Goal: Task Accomplishment & Management: Complete application form

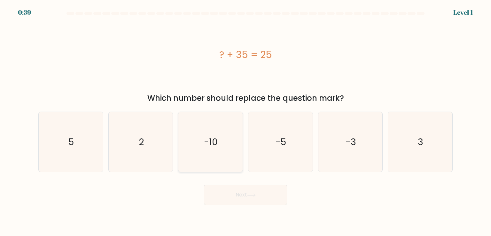
click at [206, 147] on text "-10" at bounding box center [211, 142] width 14 height 13
click at [245, 121] on input "c. -10" at bounding box center [245, 119] width 0 height 3
radio input "true"
click at [225, 197] on button "Next" at bounding box center [245, 195] width 83 height 20
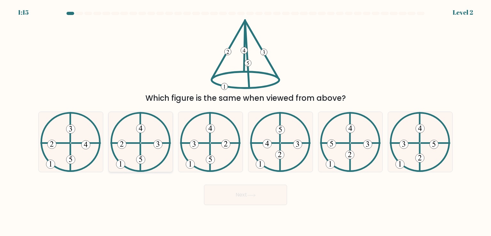
click at [123, 152] on icon at bounding box center [140, 142] width 61 height 60
click at [245, 121] on input "b." at bounding box center [245, 119] width 0 height 3
radio input "true"
click at [239, 197] on button "Next" at bounding box center [245, 195] width 83 height 20
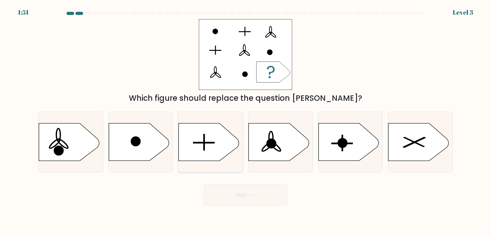
click at [199, 143] on rect at bounding box center [203, 142] width 21 height 1
click at [245, 121] on input "c." at bounding box center [245, 119] width 0 height 3
radio input "true"
click at [244, 196] on button "Next" at bounding box center [245, 195] width 83 height 20
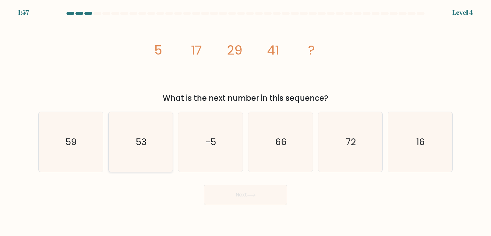
click at [151, 150] on icon "53" at bounding box center [141, 142] width 60 height 60
click at [245, 121] on input "b. 53" at bounding box center [245, 119] width 0 height 3
radio input "true"
click at [255, 195] on icon at bounding box center [251, 196] width 9 height 4
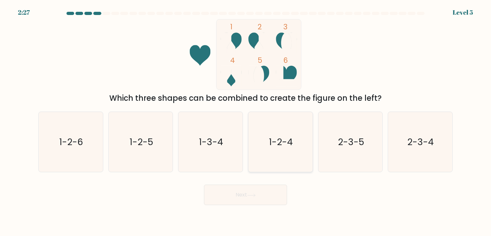
click at [276, 149] on icon "1-2-4" at bounding box center [280, 142] width 60 height 60
click at [246, 121] on input "d. 1-2-4" at bounding box center [245, 119] width 0 height 3
radio input "true"
click at [273, 199] on button "Next" at bounding box center [245, 195] width 83 height 20
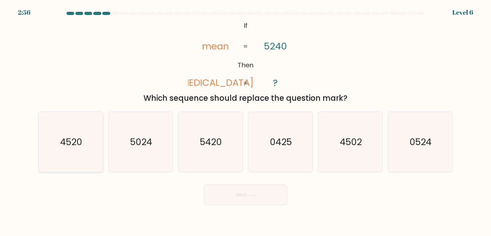
click at [97, 156] on icon "4520" at bounding box center [71, 142] width 60 height 60
click at [245, 121] on input "a. 4520" at bounding box center [245, 119] width 0 height 3
radio input "true"
click at [232, 198] on button "Next" at bounding box center [245, 195] width 83 height 20
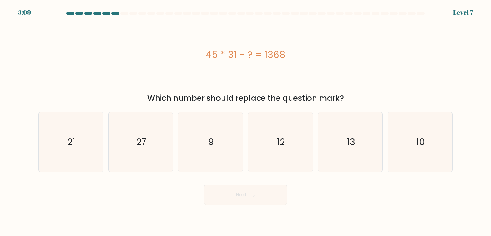
click at [268, 101] on div "Which number should replace the question mark?" at bounding box center [245, 98] width 406 height 11
click at [156, 162] on icon "27" at bounding box center [141, 142] width 60 height 60
click at [245, 121] on input "b. 27" at bounding box center [245, 119] width 0 height 3
radio input "true"
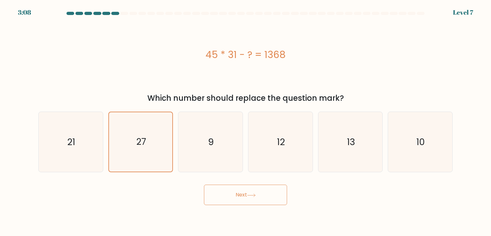
click at [278, 198] on button "Next" at bounding box center [245, 195] width 83 height 20
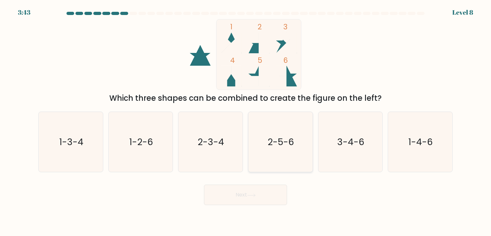
click at [294, 147] on text "2-5-6" at bounding box center [281, 142] width 27 height 13
click at [246, 121] on input "d. 2-5-6" at bounding box center [245, 119] width 0 height 3
radio input "true"
click at [244, 199] on button "Next" at bounding box center [245, 195] width 83 height 20
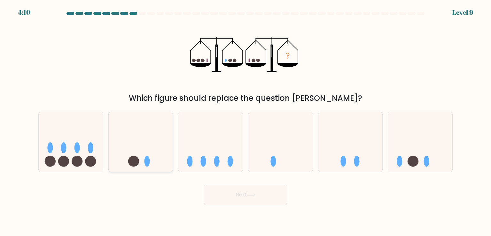
click at [146, 144] on icon at bounding box center [141, 142] width 64 height 53
click at [245, 121] on input "b." at bounding box center [245, 119] width 0 height 3
radio input "true"
click at [227, 196] on button "Next" at bounding box center [245, 195] width 83 height 20
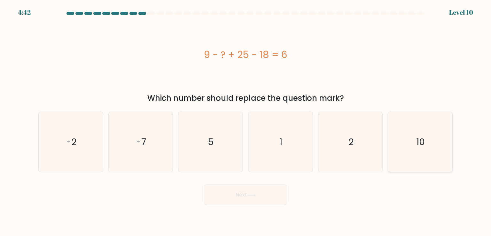
drag, startPoint x: 435, startPoint y: 152, endPoint x: 439, endPoint y: 153, distance: 4.0
click at [439, 153] on icon "10" at bounding box center [420, 142] width 60 height 60
click at [246, 121] on input "f. 10" at bounding box center [245, 119] width 0 height 3
radio input "true"
click at [259, 201] on button "Next" at bounding box center [245, 195] width 83 height 20
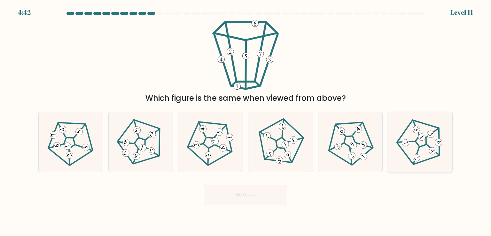
click at [410, 154] on icon at bounding box center [420, 142] width 48 height 48
click at [246, 121] on input "f." at bounding box center [245, 119] width 0 height 3
radio input "true"
click at [278, 196] on button "Next" at bounding box center [245, 195] width 83 height 20
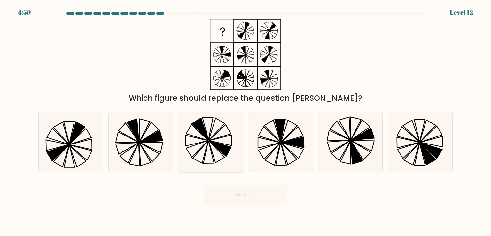
click at [195, 165] on icon at bounding box center [210, 142] width 60 height 60
click at [245, 121] on input "c." at bounding box center [245, 119] width 0 height 3
radio input "true"
drag, startPoint x: 243, startPoint y: 205, endPoint x: 236, endPoint y: 201, distance: 7.6
click at [240, 204] on button "Next" at bounding box center [245, 195] width 83 height 20
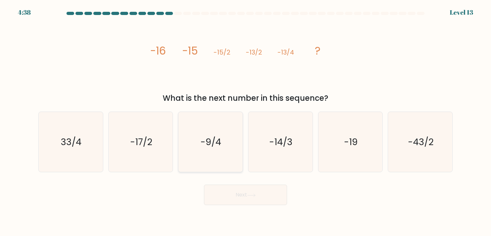
click at [223, 148] on icon "-9/4" at bounding box center [210, 142] width 60 height 60
click at [245, 121] on input "c. -9/4" at bounding box center [245, 119] width 0 height 3
radio input "true"
click at [234, 195] on button "Next" at bounding box center [245, 195] width 83 height 20
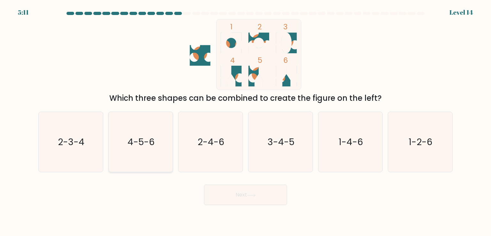
click at [157, 147] on icon "4-5-6" at bounding box center [141, 142] width 60 height 60
click at [245, 121] on input "b. 4-5-6" at bounding box center [245, 119] width 0 height 3
radio input "true"
click at [271, 199] on button "Next" at bounding box center [245, 195] width 83 height 20
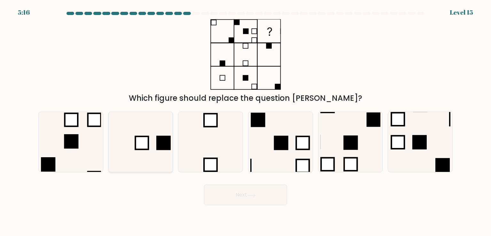
click at [151, 155] on icon at bounding box center [141, 142] width 60 height 60
click at [245, 121] on input "b." at bounding box center [245, 119] width 0 height 3
radio input "true"
click at [264, 198] on button "Next" at bounding box center [245, 195] width 83 height 20
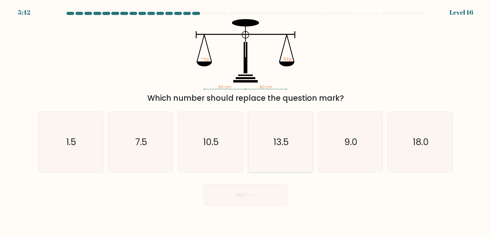
click at [271, 154] on icon "13.5" at bounding box center [280, 142] width 60 height 60
click at [246, 121] on input "d. 13.5" at bounding box center [245, 119] width 0 height 3
radio input "true"
click at [257, 198] on button "Next" at bounding box center [245, 195] width 83 height 20
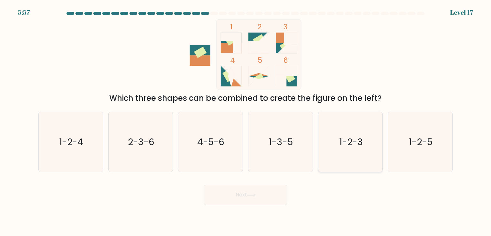
click at [340, 157] on icon "1-2-3" at bounding box center [350, 142] width 60 height 60
click at [246, 121] on input "e. 1-2-3" at bounding box center [245, 119] width 0 height 3
radio input "true"
click at [250, 189] on button "Next" at bounding box center [245, 195] width 83 height 20
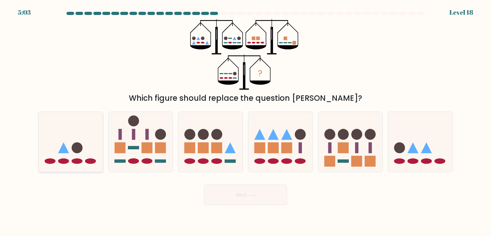
click at [84, 162] on icon at bounding box center [71, 142] width 64 height 53
click at [245, 121] on input "a." at bounding box center [245, 119] width 0 height 3
radio input "true"
click at [250, 198] on button "Next" at bounding box center [245, 195] width 83 height 20
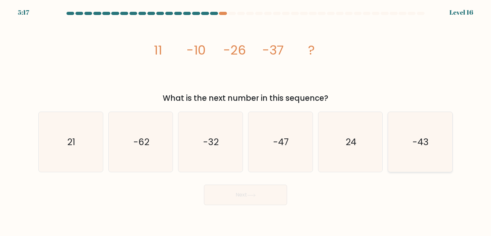
click at [447, 132] on icon "-43" at bounding box center [420, 142] width 60 height 60
click at [246, 121] on input "f. -43" at bounding box center [245, 119] width 0 height 3
radio input "true"
click at [267, 201] on button "Next" at bounding box center [245, 195] width 83 height 20
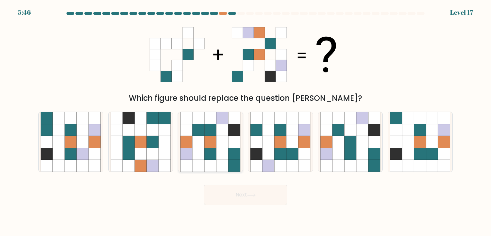
click at [217, 147] on icon at bounding box center [222, 142] width 12 height 12
click at [245, 121] on input "c." at bounding box center [245, 119] width 0 height 3
radio input "true"
click at [256, 196] on icon at bounding box center [251, 196] width 9 height 4
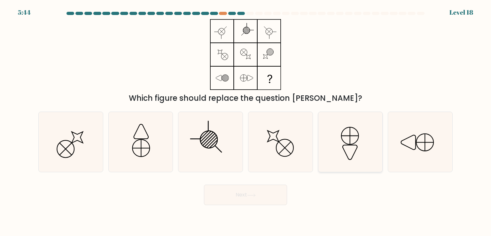
click at [359, 144] on icon at bounding box center [350, 142] width 60 height 60
click at [246, 121] on input "e." at bounding box center [245, 119] width 0 height 3
radio input "true"
click at [227, 203] on button "Next" at bounding box center [245, 195] width 83 height 20
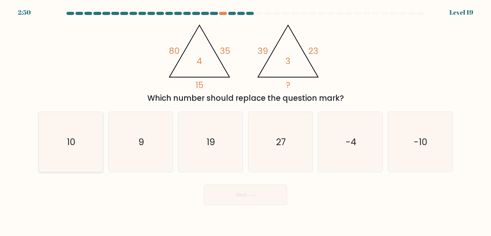
click at [55, 134] on icon "10" at bounding box center [71, 142] width 60 height 60
click at [245, 121] on input "a. 10" at bounding box center [245, 119] width 0 height 3
radio input "true"
click at [264, 199] on button "Next" at bounding box center [245, 195] width 83 height 20
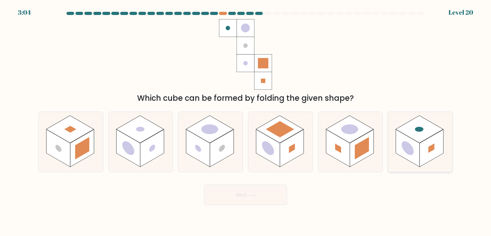
click at [393, 157] on icon at bounding box center [420, 142] width 64 height 60
click at [246, 121] on input "f." at bounding box center [245, 119] width 0 height 3
radio input "true"
drag, startPoint x: 270, startPoint y: 207, endPoint x: 267, endPoint y: 198, distance: 9.9
click at [270, 206] on body "3:03 Level 20" at bounding box center [245, 118] width 491 height 236
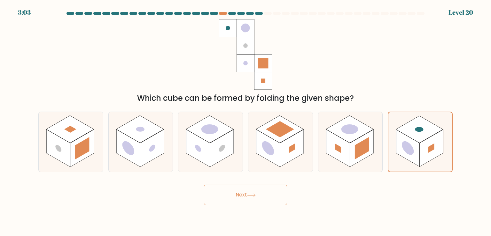
click at [267, 197] on button "Next" at bounding box center [245, 195] width 83 height 20
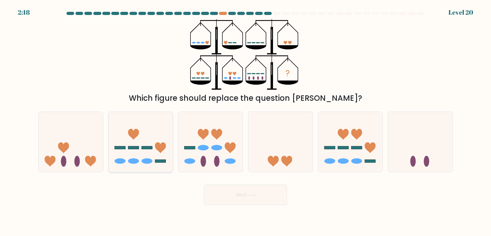
click at [120, 161] on ellipse at bounding box center [119, 161] width 11 height 5
click at [245, 121] on input "b." at bounding box center [245, 119] width 0 height 3
radio input "true"
click at [226, 194] on button "Next" at bounding box center [245, 195] width 83 height 20
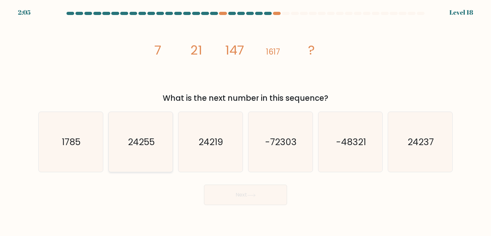
click at [155, 146] on icon "24255" at bounding box center [141, 142] width 60 height 60
click at [245, 121] on input "b. 24255" at bounding box center [245, 119] width 0 height 3
radio input "true"
click at [231, 195] on button "Next" at bounding box center [245, 195] width 83 height 20
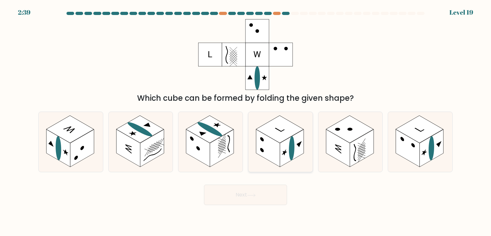
click at [278, 163] on rect at bounding box center [268, 149] width 24 height 38
click at [246, 121] on input "d." at bounding box center [245, 119] width 0 height 3
radio input "true"
click at [279, 202] on button "Next" at bounding box center [245, 195] width 83 height 20
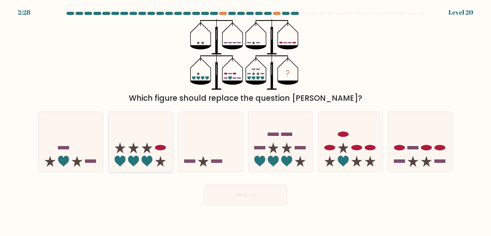
click at [143, 143] on icon at bounding box center [141, 142] width 64 height 53
click at [245, 121] on input "b." at bounding box center [245, 119] width 0 height 3
radio input "true"
click at [218, 199] on button "Next" at bounding box center [245, 195] width 83 height 20
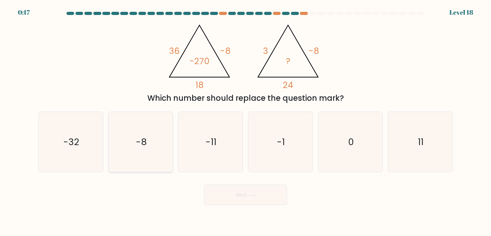
click at [109, 149] on div "-8" at bounding box center [140, 142] width 65 height 61
click at [245, 121] on input "b. -8" at bounding box center [245, 119] width 0 height 3
radio input "true"
click at [240, 192] on button "Next" at bounding box center [245, 195] width 83 height 20
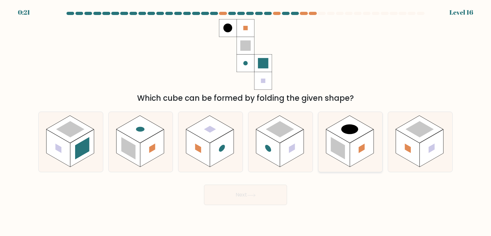
click at [341, 161] on rect at bounding box center [338, 149] width 24 height 38
click at [246, 121] on input "e." at bounding box center [245, 119] width 0 height 3
radio input "true"
drag, startPoint x: 237, startPoint y: 198, endPoint x: 242, endPoint y: 196, distance: 5.8
click at [237, 198] on button "Next" at bounding box center [245, 195] width 83 height 20
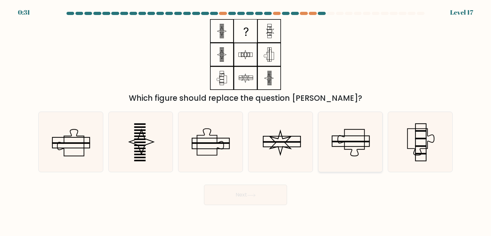
click at [358, 142] on rect at bounding box center [351, 142] width 38 height 2
click at [246, 121] on input "e." at bounding box center [245, 119] width 0 height 3
radio input "true"
click at [234, 199] on button "Next" at bounding box center [245, 195] width 83 height 20
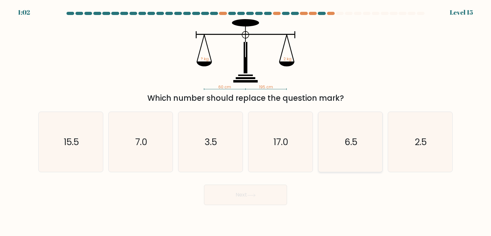
click at [358, 125] on icon "6.5" at bounding box center [350, 142] width 60 height 60
click at [246, 121] on input "e. 6.5" at bounding box center [245, 119] width 0 height 3
radio input "true"
click at [280, 197] on button "Next" at bounding box center [245, 195] width 83 height 20
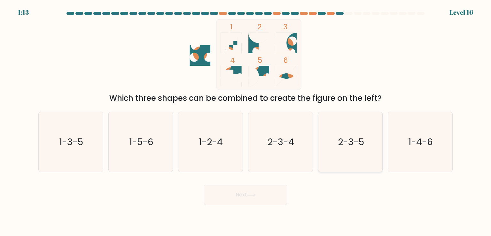
drag, startPoint x: 342, startPoint y: 148, endPoint x: 335, endPoint y: 150, distance: 7.3
click at [341, 148] on icon "2-3-5" at bounding box center [350, 142] width 60 height 60
click at [246, 121] on input "e. 2-3-5" at bounding box center [245, 119] width 0 height 3
radio input "true"
drag, startPoint x: 270, startPoint y: 186, endPoint x: 266, endPoint y: 191, distance: 6.6
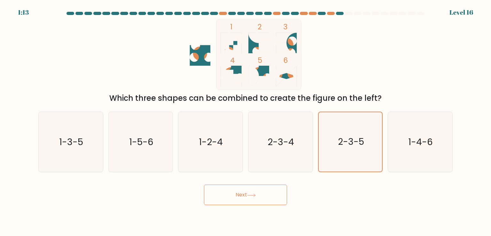
click at [267, 191] on button "Next" at bounding box center [245, 195] width 83 height 20
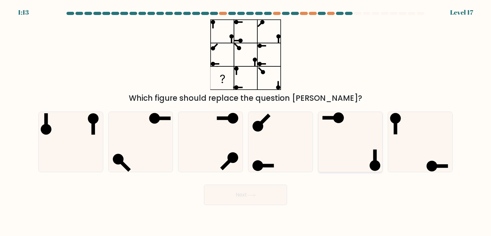
click at [342, 148] on icon at bounding box center [350, 142] width 60 height 60
click at [246, 121] on input "e." at bounding box center [245, 119] width 0 height 3
radio input "true"
click at [235, 193] on button "Next" at bounding box center [245, 195] width 83 height 20
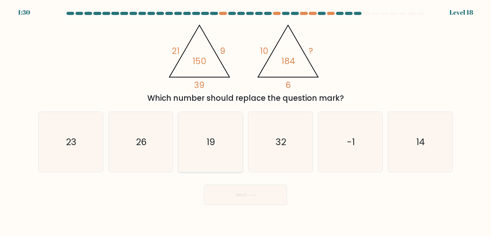
click at [187, 155] on icon "19" at bounding box center [210, 142] width 60 height 60
click at [245, 121] on input "c. 19" at bounding box center [245, 119] width 0 height 3
radio input "true"
click at [218, 197] on button "Next" at bounding box center [245, 195] width 83 height 20
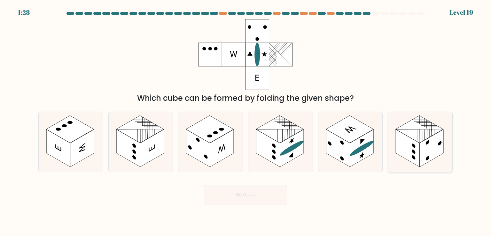
click at [429, 154] on rect at bounding box center [431, 149] width 24 height 38
click at [246, 121] on input "f." at bounding box center [245, 119] width 0 height 3
radio input "true"
click at [254, 201] on button "Next" at bounding box center [245, 195] width 83 height 20
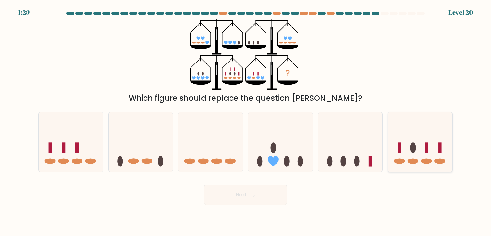
click at [396, 156] on icon at bounding box center [420, 142] width 64 height 53
click at [246, 121] on input "f." at bounding box center [245, 119] width 0 height 3
radio input "true"
click at [279, 161] on icon at bounding box center [280, 142] width 64 height 53
click at [246, 121] on input "d." at bounding box center [245, 119] width 0 height 3
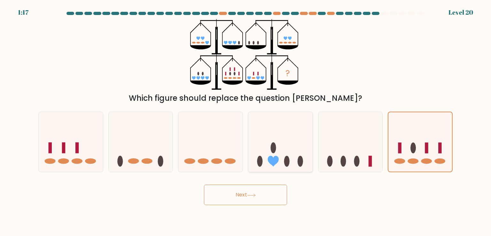
radio input "true"
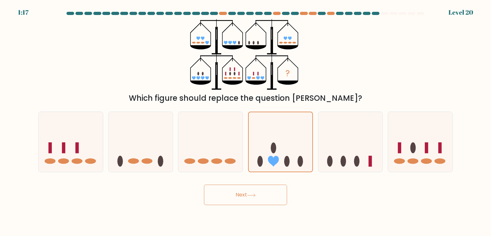
click at [260, 188] on button "Next" at bounding box center [245, 195] width 83 height 20
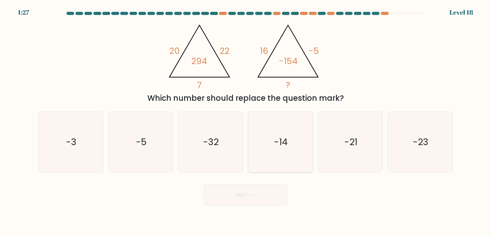
click at [291, 161] on icon "-14" at bounding box center [280, 142] width 60 height 60
click at [246, 121] on input "d. -14" at bounding box center [245, 119] width 0 height 3
radio input "true"
click at [256, 194] on icon at bounding box center [251, 196] width 9 height 4
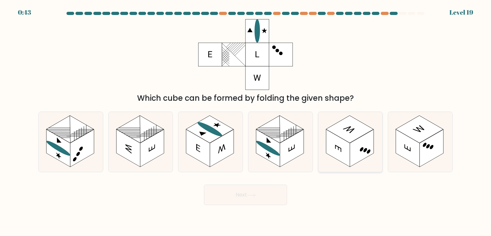
click at [327, 167] on icon at bounding box center [350, 142] width 64 height 60
click at [246, 121] on input "e." at bounding box center [245, 119] width 0 height 3
radio input "true"
click at [294, 186] on div "Next" at bounding box center [245, 192] width 422 height 25
click at [267, 197] on button "Next" at bounding box center [245, 195] width 83 height 20
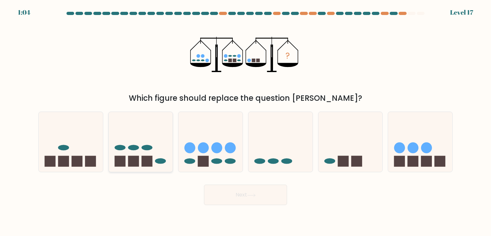
click at [135, 149] on ellipse at bounding box center [133, 147] width 11 height 5
click at [245, 121] on input "b." at bounding box center [245, 119] width 0 height 3
radio input "true"
click at [234, 198] on button "Next" at bounding box center [245, 195] width 83 height 20
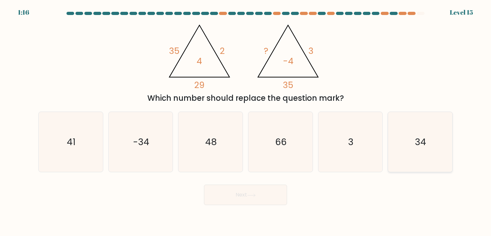
click at [402, 165] on icon "34" at bounding box center [420, 142] width 60 height 60
click at [246, 121] on input "f. 34" at bounding box center [245, 119] width 0 height 3
radio input "true"
click at [402, 165] on icon "34" at bounding box center [419, 141] width 59 height 59
click at [246, 121] on input "f. 34" at bounding box center [245, 119] width 0 height 3
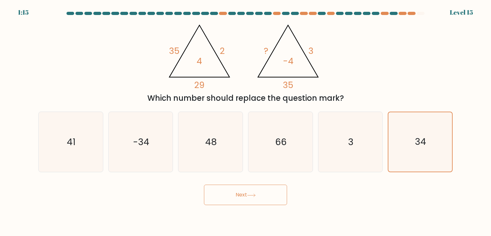
click at [392, 187] on div "Next" at bounding box center [245, 192] width 422 height 25
click at [397, 170] on icon "34" at bounding box center [419, 141] width 59 height 59
click at [246, 121] on input "f. 34" at bounding box center [245, 119] width 0 height 3
click at [397, 170] on icon "34" at bounding box center [419, 141] width 59 height 59
click at [246, 121] on input "f. 34" at bounding box center [245, 119] width 0 height 3
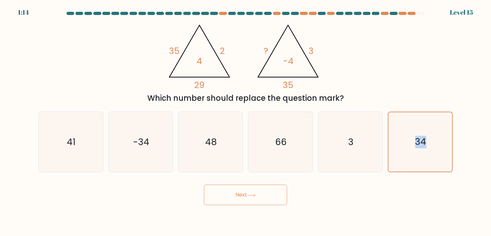
click at [261, 200] on button "Next" at bounding box center [245, 195] width 83 height 20
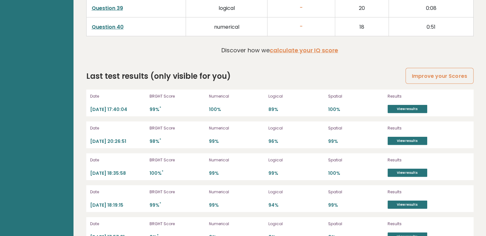
scroll to position [1789, 0]
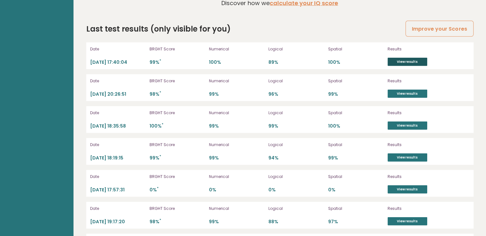
click at [395, 58] on link "View results" at bounding box center [407, 62] width 40 height 8
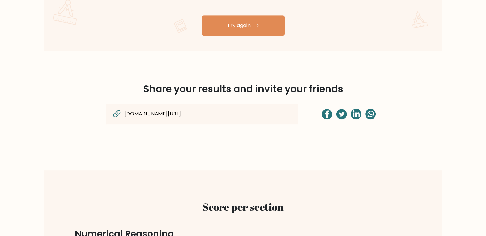
scroll to position [447, 0]
